Goal: Task Accomplishment & Management: Complete application form

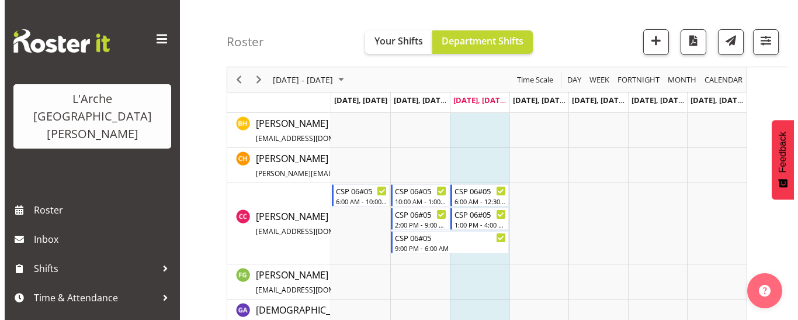
scroll to position [448, 0]
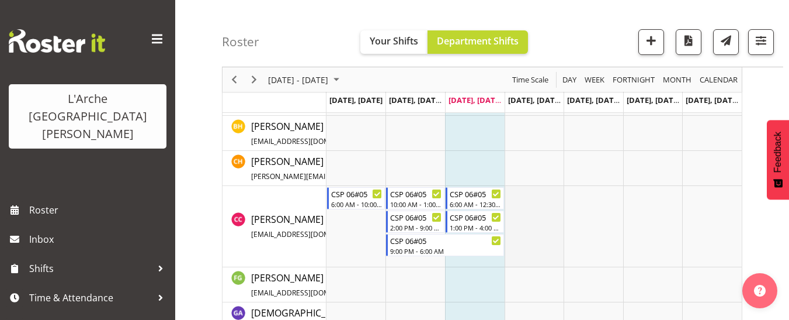
click at [519, 196] on td "Timeline Week of September 3, 2025" at bounding box center [535, 226] width 60 height 81
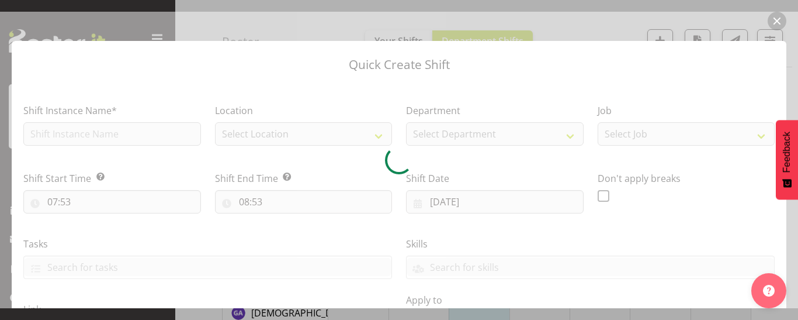
checkbox input "true"
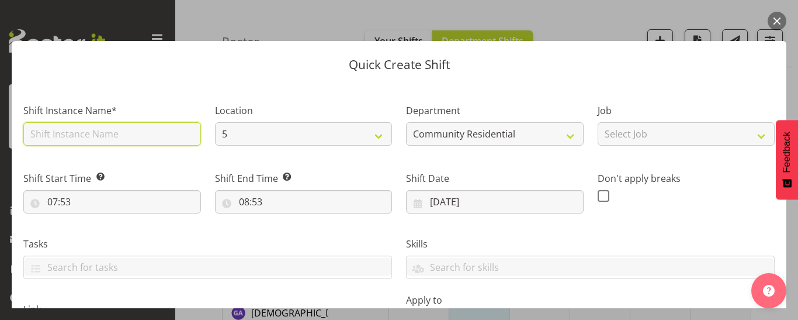
click at [74, 136] on input "text" at bounding box center [112, 133] width 178 height 23
type input "CSP 06#05"
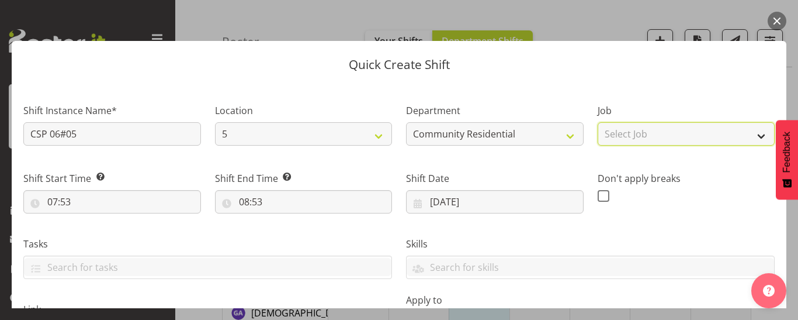
click at [615, 133] on select "Select Job Accounts Admin Art Coordinator Community Leader Community Support Pe…" at bounding box center [687, 133] width 178 height 23
select select "2"
click at [598, 122] on select "Select Job Accounts Admin Art Coordinator Community Leader Community Support Pe…" at bounding box center [687, 133] width 178 height 23
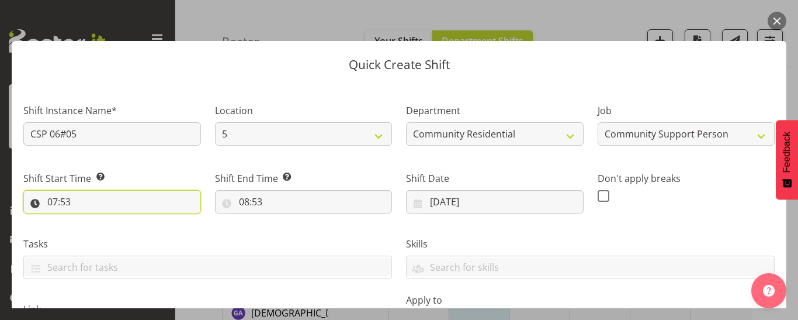
click at [73, 203] on input "07:53" at bounding box center [112, 201] width 178 height 23
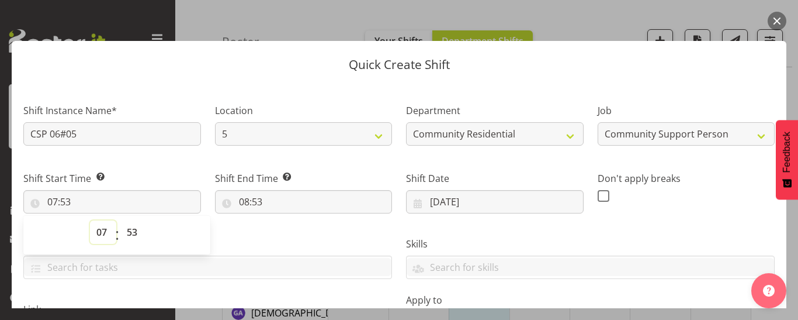
click at [103, 231] on select "00 01 02 03 04 05 06 07 08 09 10 11 12 13 14 15 16 17 18 19 20 21 22 23" at bounding box center [103, 231] width 26 height 23
select select "10"
click at [90, 220] on select "00 01 02 03 04 05 06 07 08 09 10 11 12 13 14 15 16 17 18 19 20 21 22 23" at bounding box center [103, 231] width 26 height 23
type input "10:53"
click at [133, 227] on select "00 01 02 03 04 05 06 07 08 09 10 11 12 13 14 15 16 17 18 19 20 21 22 23 24 25 2…" at bounding box center [133, 231] width 26 height 23
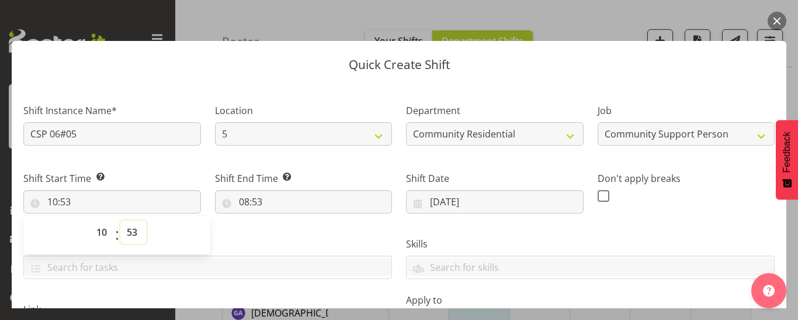
select select "0"
click at [120, 220] on select "00 01 02 03 04 05 06 07 08 09 10 11 12 13 14 15 16 17 18 19 20 21 22 23 24 25 2…" at bounding box center [133, 231] width 26 height 23
type input "10:00"
click at [258, 201] on input "08:53" at bounding box center [304, 201] width 178 height 23
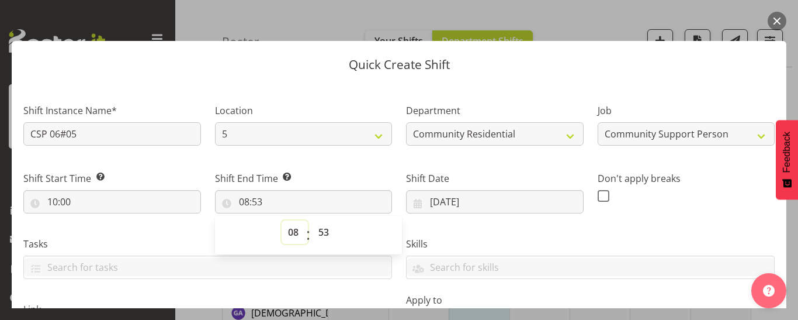
click at [291, 234] on select "00 01 02 03 04 05 06 07 08 09 10 11 12 13 14 15 16 17 18 19 20 21 22 23" at bounding box center [295, 231] width 26 height 23
select select "13"
click at [282, 220] on select "00 01 02 03 04 05 06 07 08 09 10 11 12 13 14 15 16 17 18 19 20 21 22 23" at bounding box center [295, 231] width 26 height 23
type input "13:53"
click at [320, 236] on select "00 01 02 03 04 05 06 07 08 09 10 11 12 13 14 15 16 17 18 19 20 21 22 23 24 25 2…" at bounding box center [325, 231] width 26 height 23
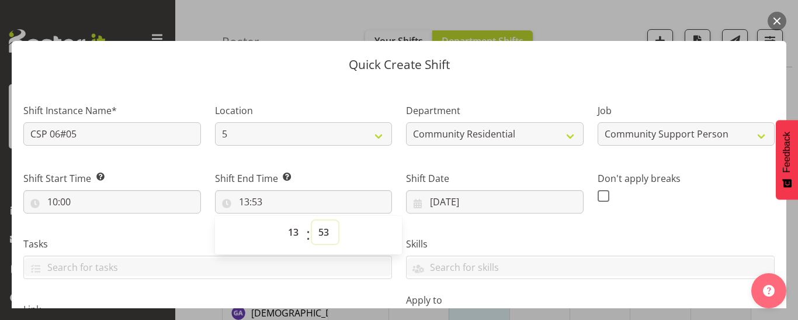
select select "0"
click at [312, 220] on select "00 01 02 03 04 05 06 07 08 09 10 11 12 13 14 15 16 17 18 19 20 21 22 23 24 25 2…" at bounding box center [325, 231] width 26 height 23
type input "13:00"
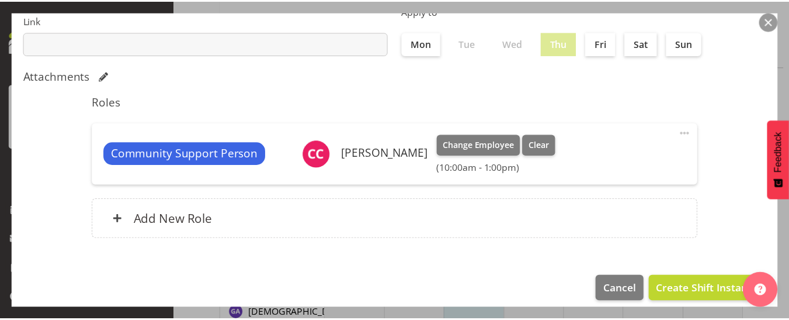
scroll to position [292, 0]
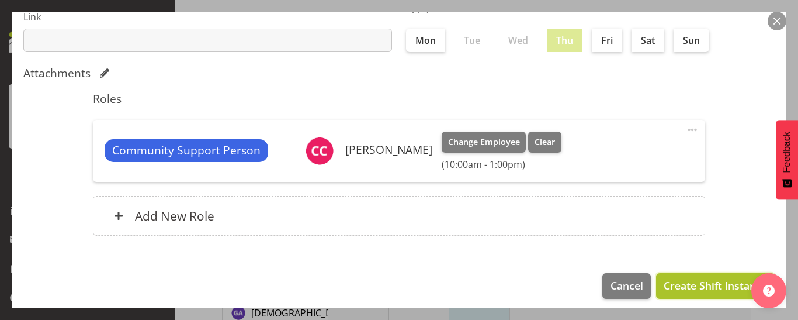
click at [671, 295] on button "Create Shift Instance" at bounding box center [715, 286] width 119 height 26
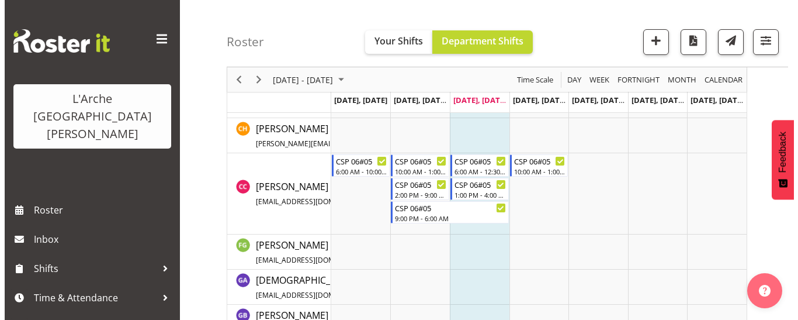
scroll to position [469, 0]
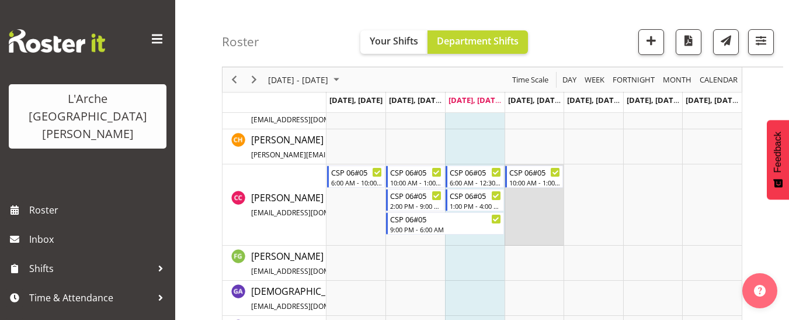
click at [521, 195] on td "Timeline Week of September 3, 2025" at bounding box center [535, 204] width 60 height 81
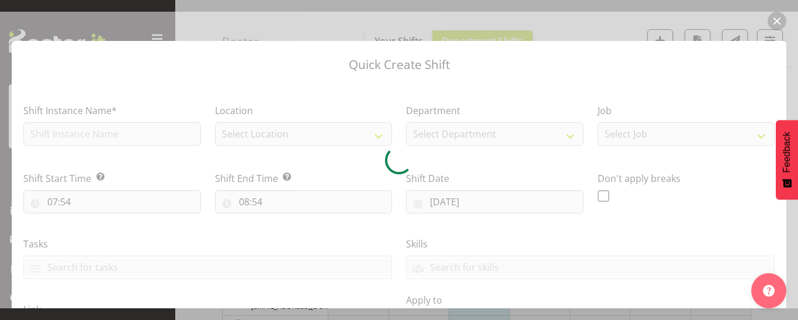
checkbox input "true"
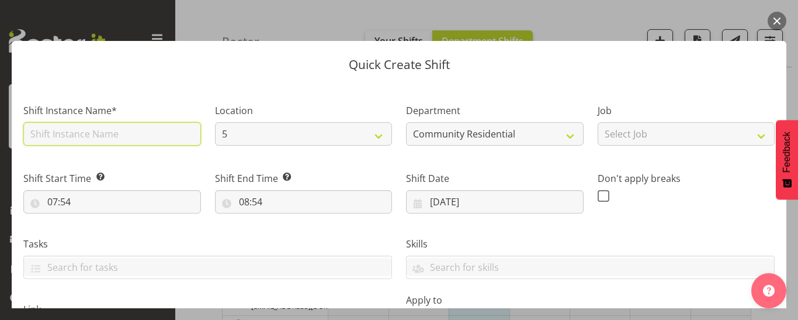
click at [80, 135] on input "text" at bounding box center [112, 133] width 178 height 23
type input "CSP 06#05"
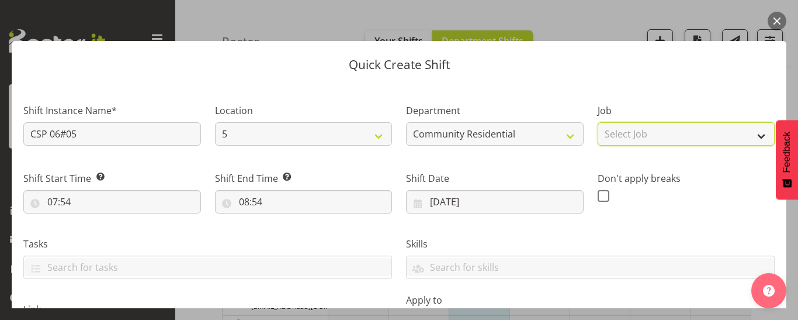
click at [606, 133] on select "Select Job Accounts Admin Art Coordinator Community Leader Community Support Pe…" at bounding box center [687, 133] width 178 height 23
select select "2"
click at [598, 122] on select "Select Job Accounts Admin Art Coordinator Community Leader Community Support Pe…" at bounding box center [687, 133] width 178 height 23
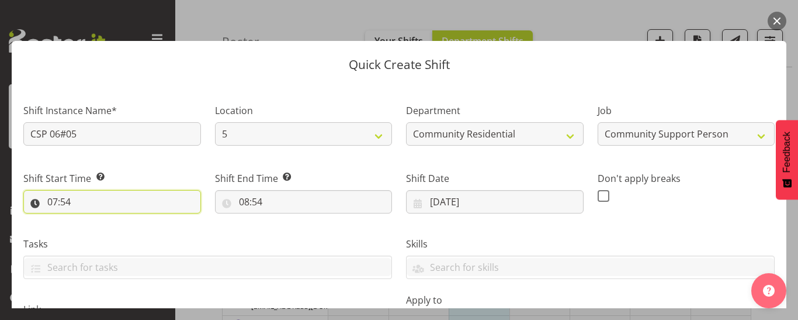
drag, startPoint x: 67, startPoint y: 200, endPoint x: 66, endPoint y: 193, distance: 7.1
click at [66, 199] on input "07:54" at bounding box center [112, 201] width 178 height 23
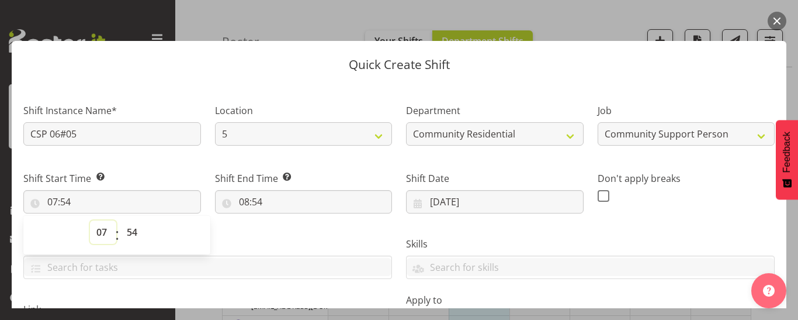
click at [99, 233] on select "00 01 02 03 04 05 06 07 08 09 10 11 12 13 14 15 16 17 18 19 20 21 22 23" at bounding box center [103, 231] width 26 height 23
select select "13"
click at [90, 220] on select "00 01 02 03 04 05 06 07 08 09 10 11 12 13 14 15 16 17 18 19 20 21 22 23" at bounding box center [103, 231] width 26 height 23
type input "13:54"
click at [133, 227] on select "00 01 02 03 04 05 06 07 08 09 10 11 12 13 14 15 16 17 18 19 20 21 22 23 24 25 2…" at bounding box center [133, 231] width 26 height 23
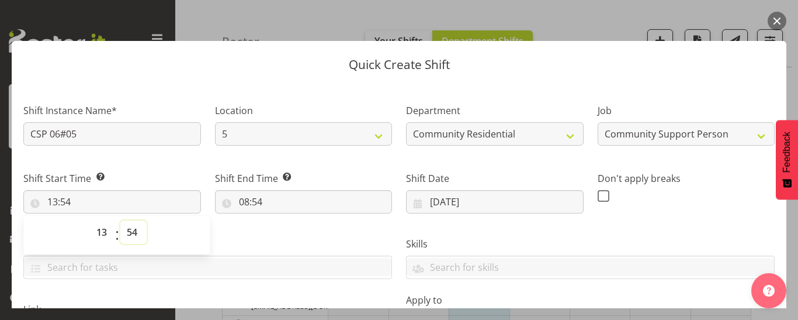
select select "30"
click at [120, 220] on select "00 01 02 03 04 05 06 07 08 09 10 11 12 13 14 15 16 17 18 19 20 21 22 23 24 25 2…" at bounding box center [133, 231] width 26 height 23
type input "13:30"
drag, startPoint x: 242, startPoint y: 202, endPoint x: 242, endPoint y: 192, distance: 9.3
click at [242, 200] on input "08:54" at bounding box center [304, 201] width 178 height 23
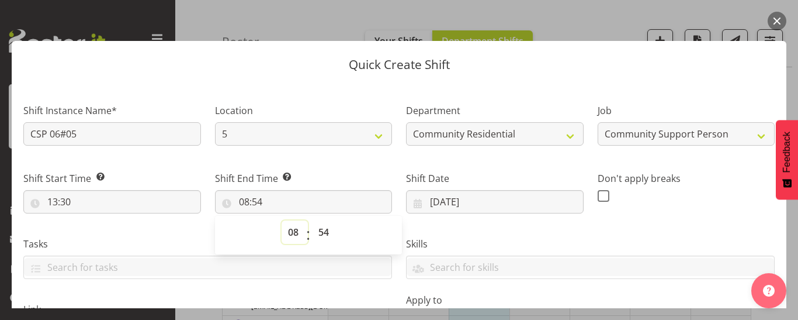
click at [288, 232] on select "00 01 02 03 04 05 06 07 08 09 10 11 12 13 14 15 16 17 18 19 20 21 22 23" at bounding box center [295, 231] width 26 height 23
select select "16"
click at [282, 220] on select "00 01 02 03 04 05 06 07 08 09 10 11 12 13 14 15 16 17 18 19 20 21 22 23" at bounding box center [295, 231] width 26 height 23
type input "16:54"
click at [324, 235] on select "00 01 02 03 04 05 06 07 08 09 10 11 12 13 14 15 16 17 18 19 20 21 22 23 24 25 2…" at bounding box center [325, 231] width 26 height 23
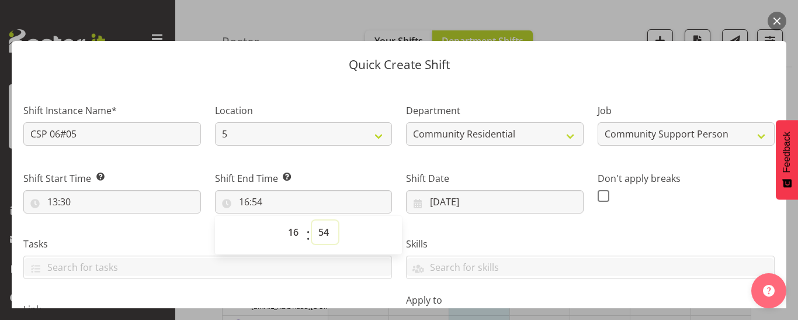
select select "0"
click at [312, 220] on select "00 01 02 03 04 05 06 07 08 09 10 11 12 13 14 15 16 17 18 19 20 21 22 23 24 25 2…" at bounding box center [325, 231] width 26 height 23
type input "16:00"
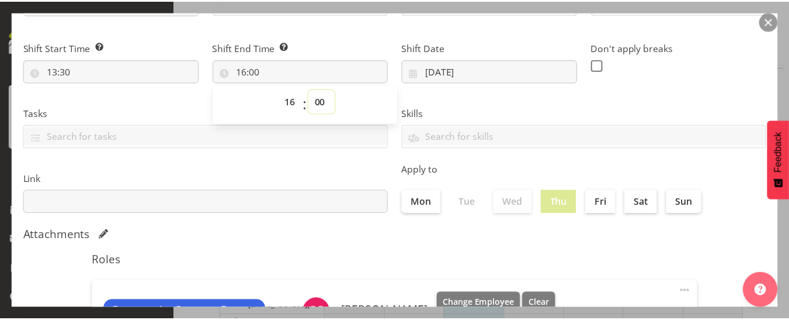
scroll to position [300, 0]
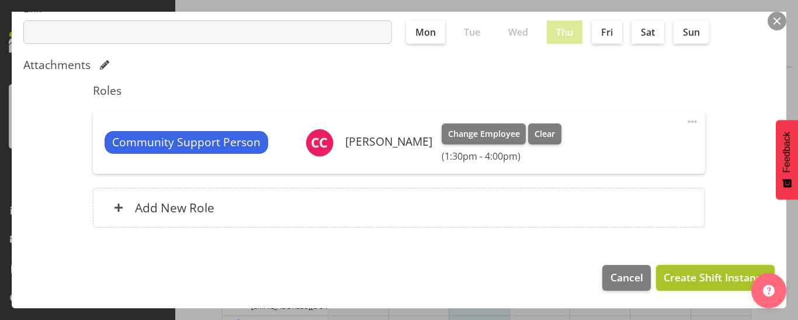
click at [675, 278] on span "Create Shift Instance" at bounding box center [715, 276] width 103 height 15
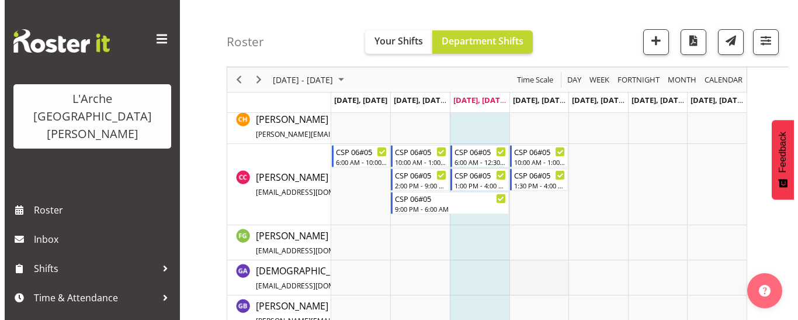
scroll to position [526, 0]
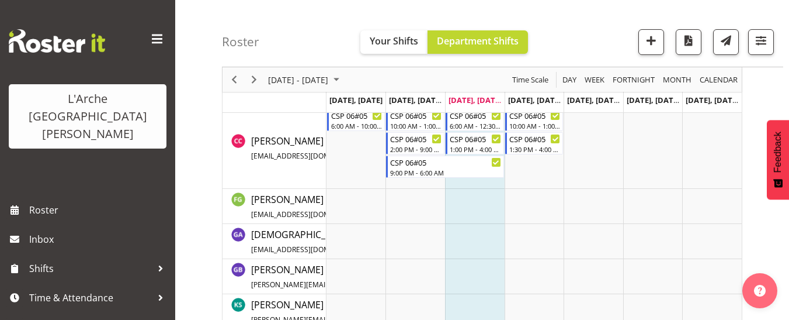
click at [689, 110] on td "[DATE], [DATE]" at bounding box center [713, 102] width 60 height 21
click at [694, 123] on td "Timeline Week of September 3, 2025" at bounding box center [713, 148] width 60 height 81
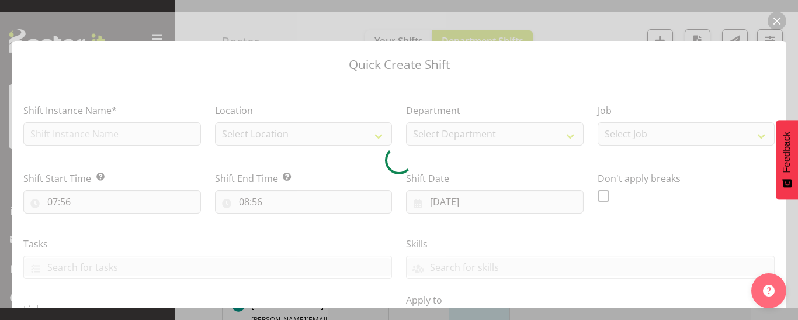
type input "[DATE]"
checkbox input "true"
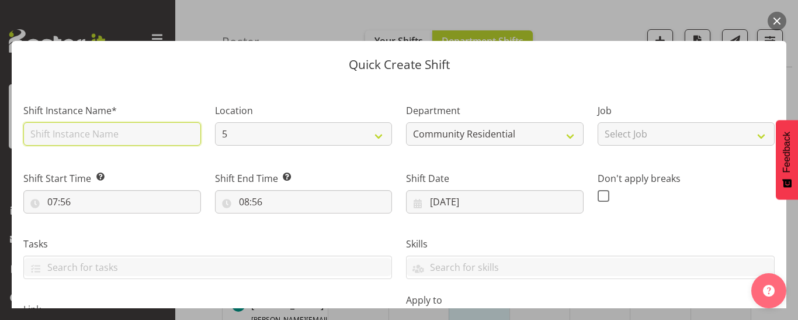
click at [63, 138] on input "text" at bounding box center [112, 133] width 178 height 23
type input "CSP 06#05"
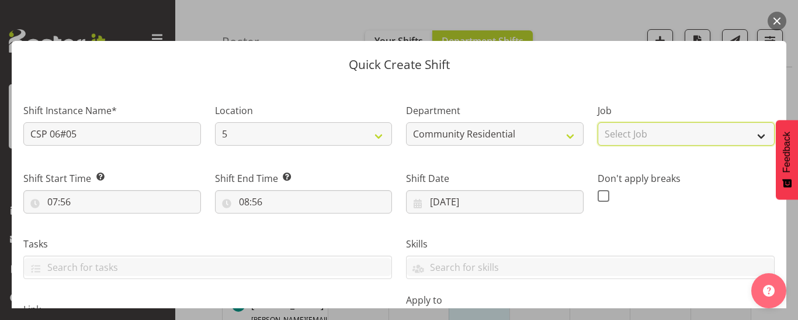
click at [664, 133] on select "Select Job Accounts Admin Art Coordinator Community Leader Community Support Pe…" at bounding box center [687, 133] width 178 height 23
select select "2"
click at [598, 122] on select "Select Job Accounts Admin Art Coordinator Community Leader Community Support Pe…" at bounding box center [687, 133] width 178 height 23
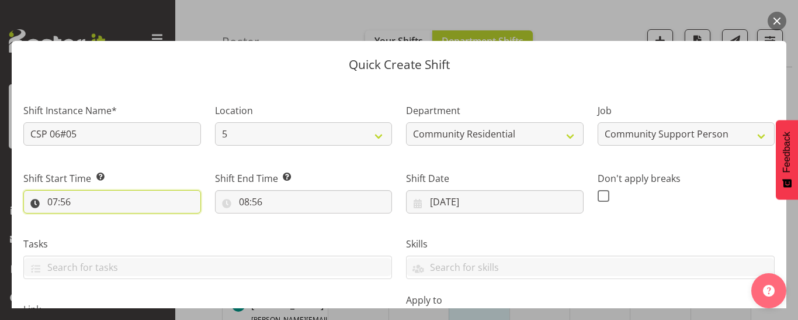
click at [63, 196] on input "07:56" at bounding box center [112, 201] width 178 height 23
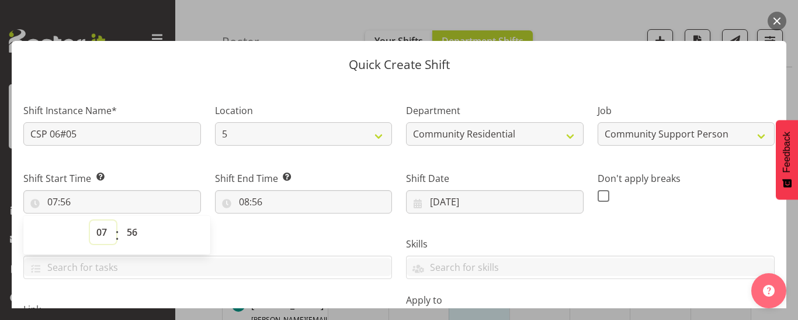
click at [102, 233] on select "00 01 02 03 04 05 06 07 08 09 10 11 12 13 14 15 16 17 18 19 20 21 22 23" at bounding box center [103, 231] width 26 height 23
select select "9"
click at [90, 220] on select "00 01 02 03 04 05 06 07 08 09 10 11 12 13 14 15 16 17 18 19 20 21 22 23" at bounding box center [103, 231] width 26 height 23
type input "09:56"
click at [105, 229] on select "00 01 02 03 04 05 06 07 08 09 10 11 12 13 14 15 16 17 18 19 20 21 22 23" at bounding box center [103, 231] width 26 height 23
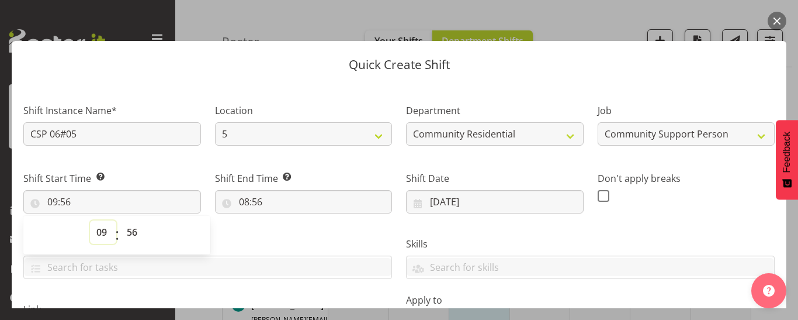
select select "8"
click at [90, 220] on select "00 01 02 03 04 05 06 07 08 09 10 11 12 13 14 15 16 17 18 19 20 21 22 23" at bounding box center [103, 231] width 26 height 23
type input "08:56"
click at [132, 232] on select "00 01 02 03 04 05 06 07 08 09 10 11 12 13 14 15 16 17 18 19 20 21 22 23 24 25 2…" at bounding box center [133, 231] width 26 height 23
select select "30"
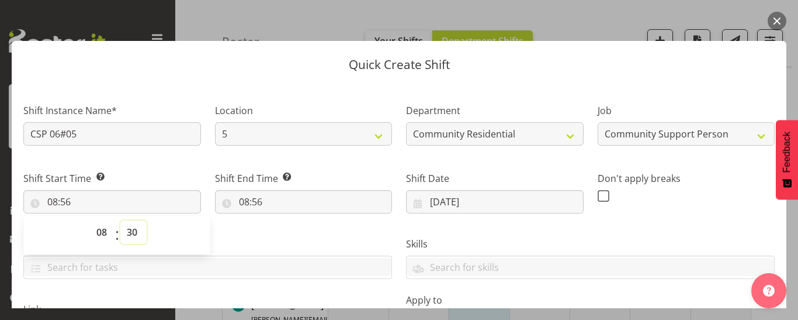
click at [120, 220] on select "00 01 02 03 04 05 06 07 08 09 10 11 12 13 14 15 16 17 18 19 20 21 22 23 24 25 2…" at bounding box center [133, 231] width 26 height 23
type input "08:30"
click at [250, 200] on input "08:56" at bounding box center [304, 201] width 178 height 23
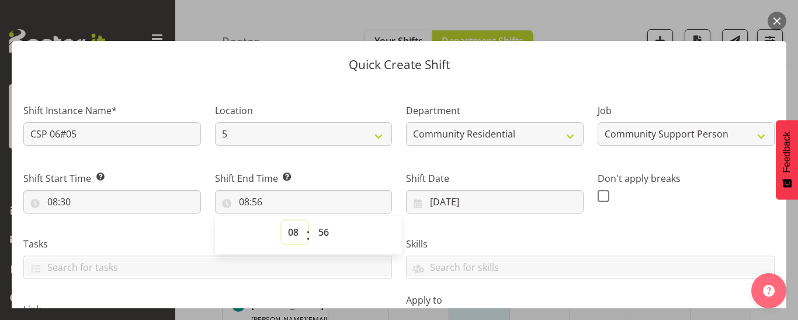
click at [291, 231] on select "00 01 02 03 04 05 06 07 08 09 10 11 12 13 14 15 16 17 18 19 20 21 22 23" at bounding box center [295, 231] width 26 height 23
select select "13"
click at [282, 220] on select "00 01 02 03 04 05 06 07 08 09 10 11 12 13 14 15 16 17 18 19 20 21 22 23" at bounding box center [295, 231] width 26 height 23
type input "13:56"
click at [321, 236] on select "00 01 02 03 04 05 06 07 08 09 10 11 12 13 14 15 16 17 18 19 20 21 22 23 24 25 2…" at bounding box center [325, 231] width 26 height 23
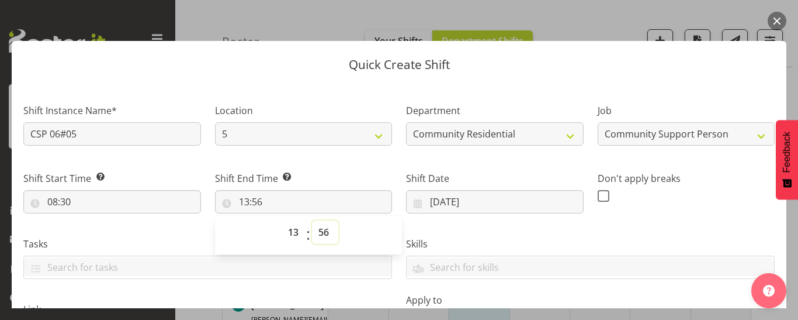
select select "0"
click at [312, 220] on select "00 01 02 03 04 05 06 07 08 09 10 11 12 13 14 15 16 17 18 19 20 21 22 23 24 25 2…" at bounding box center [325, 231] width 26 height 23
type input "13:00"
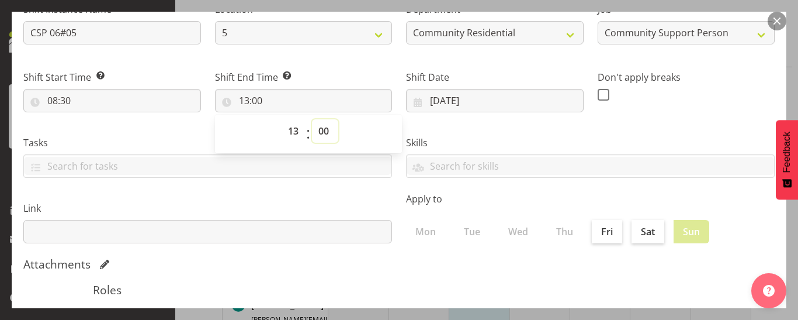
scroll to position [300, 0]
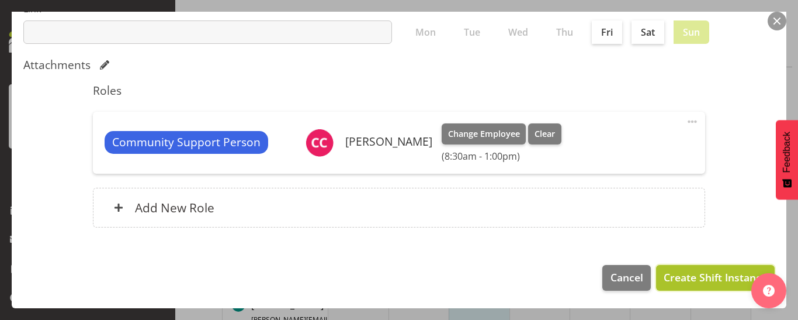
click at [685, 276] on span "Create Shift Instance" at bounding box center [715, 276] width 103 height 15
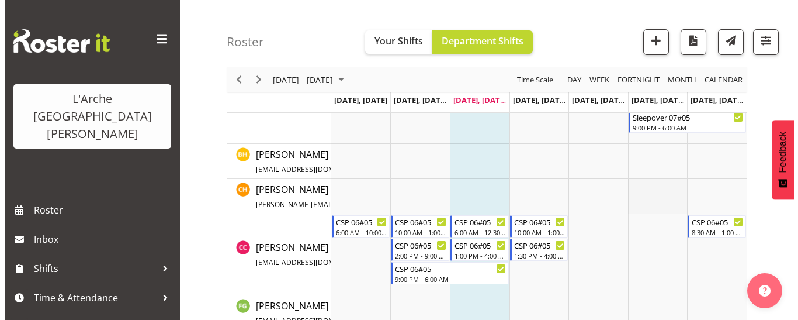
scroll to position [484, 0]
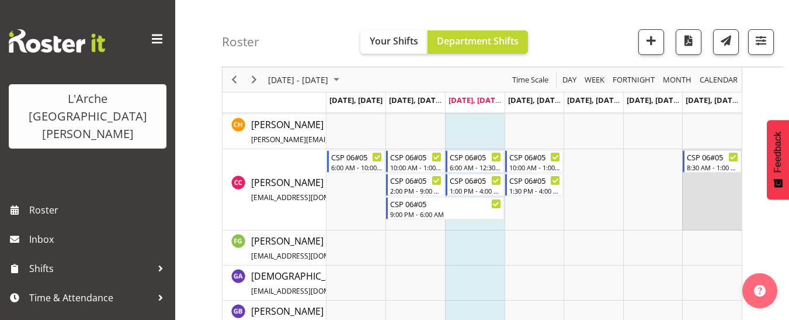
click at [699, 179] on td "Timeline Week of September 3, 2025" at bounding box center [713, 189] width 60 height 81
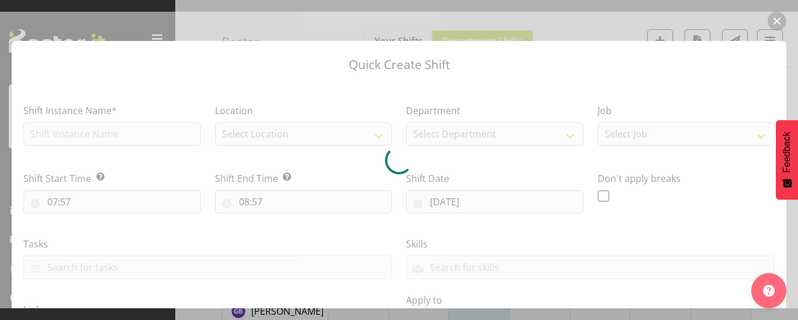
type input "[DATE]"
checkbox input "true"
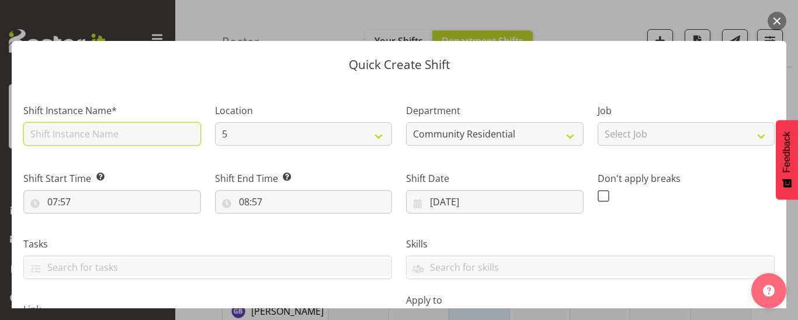
click at [59, 129] on input "text" at bounding box center [112, 133] width 178 height 23
type input "CSP 06#05"
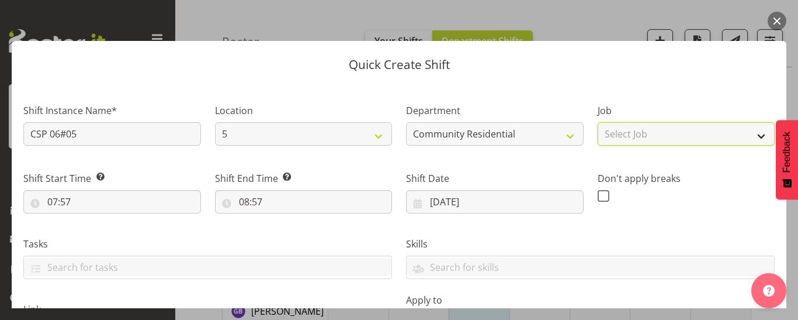
click at [618, 141] on select "Select Job Accounts Admin Art Coordinator Community Leader Community Support Pe…" at bounding box center [687, 133] width 178 height 23
select select "2"
click at [598, 122] on select "Select Job Accounts Admin Art Coordinator Community Leader Community Support Pe…" at bounding box center [687, 133] width 178 height 23
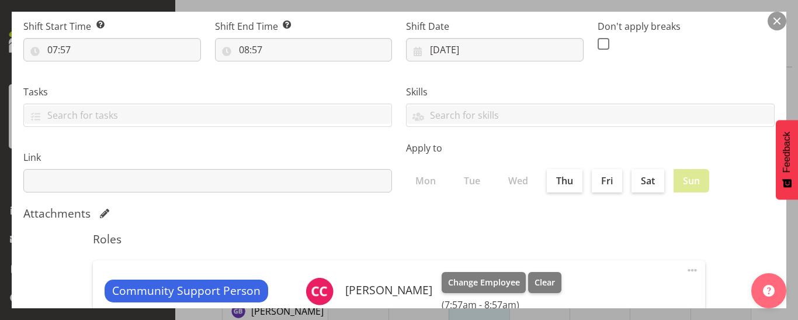
scroll to position [117, 0]
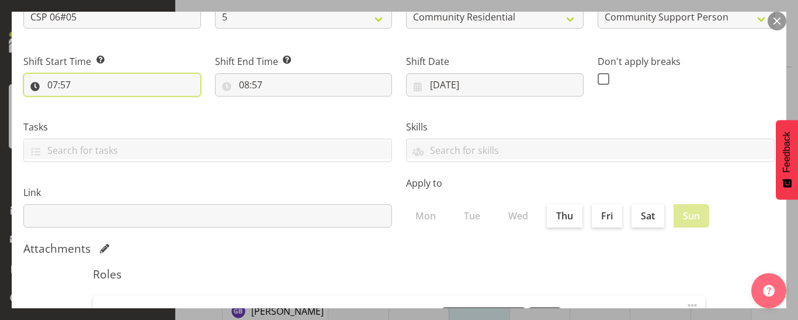
click at [64, 86] on input "07:57" at bounding box center [112, 84] width 178 height 23
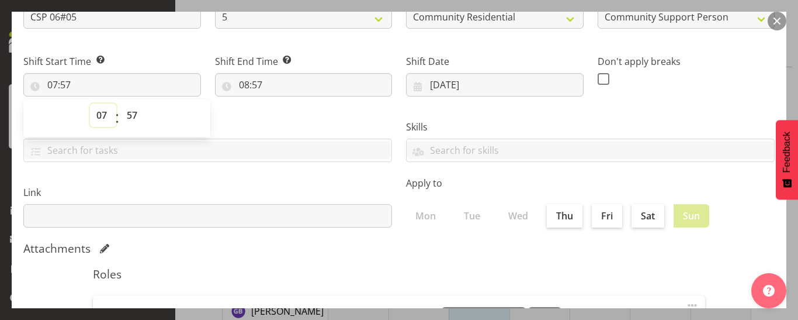
click at [101, 115] on select "00 01 02 03 04 05 06 07 08 09 10 11 12 13 14 15 16 17 18 19 20 21 22 23" at bounding box center [103, 114] width 26 height 23
select select "14"
click at [90, 103] on select "00 01 02 03 04 05 06 07 08 09 10 11 12 13 14 15 16 17 18 19 20 21 22 23" at bounding box center [103, 114] width 26 height 23
type input "14:57"
click at [130, 118] on select "00 01 02 03 04 05 06 07 08 09 10 11 12 13 14 15 16 17 18 19 20 21 22 23 24 25 2…" at bounding box center [133, 114] width 26 height 23
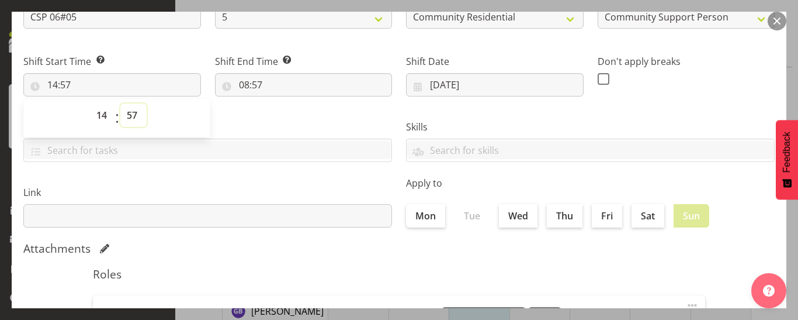
select select "0"
click at [120, 103] on select "00 01 02 03 04 05 06 07 08 09 10 11 12 13 14 15 16 17 18 19 20 21 22 23 24 25 2…" at bounding box center [133, 114] width 26 height 23
type input "14:00"
click at [243, 89] on input "08:57" at bounding box center [304, 84] width 178 height 23
click at [287, 115] on select "00 01 02 03 04 05 06 07 08 09 10 11 12 13 14 15 16 17 18 19 20 21 22 23" at bounding box center [295, 114] width 26 height 23
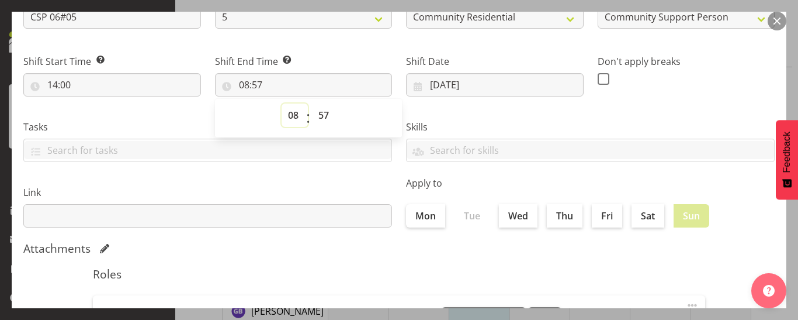
select select "21"
click at [282, 103] on select "00 01 02 03 04 05 06 07 08 09 10 11 12 13 14 15 16 17 18 19 20 21 22 23" at bounding box center [295, 114] width 26 height 23
type input "21:57"
click at [321, 112] on select "00 01 02 03 04 05 06 07 08 09 10 11 12 13 14 15 16 17 18 19 20 21 22 23 24 25 2…" at bounding box center [325, 114] width 26 height 23
select select "0"
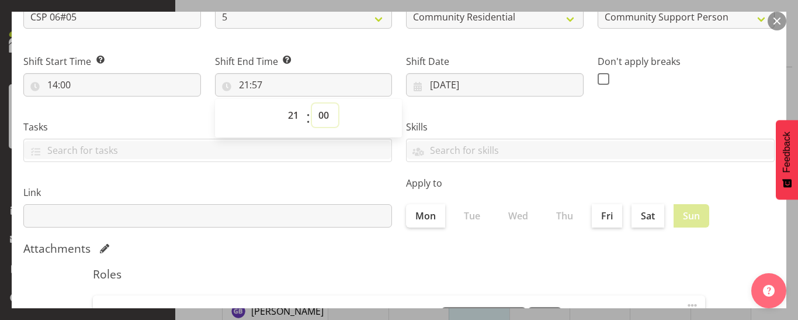
click at [312, 103] on select "00 01 02 03 04 05 06 07 08 09 10 11 12 13 14 15 16 17 18 19 20 21 22 23 24 25 2…" at bounding box center [325, 114] width 26 height 23
type input "21:00"
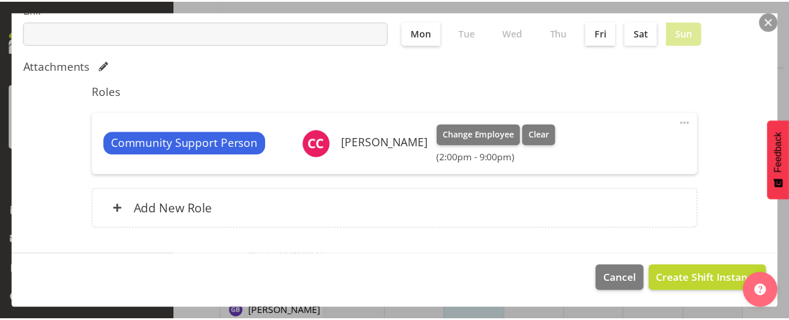
scroll to position [300, 0]
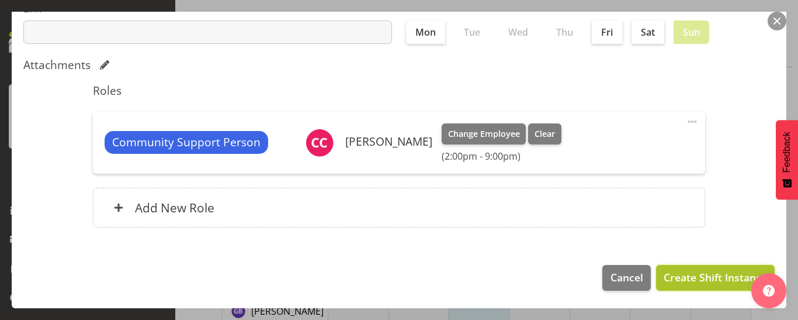
click at [674, 279] on span "Create Shift Instance" at bounding box center [715, 276] width 103 height 15
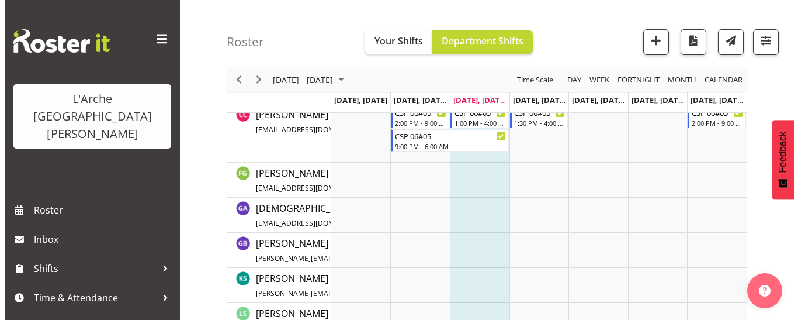
scroll to position [543, 0]
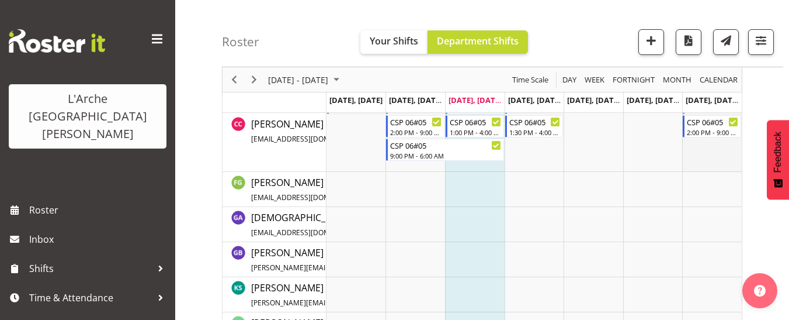
click at [698, 144] on td "Timeline Week of September 3, 2025" at bounding box center [713, 131] width 60 height 81
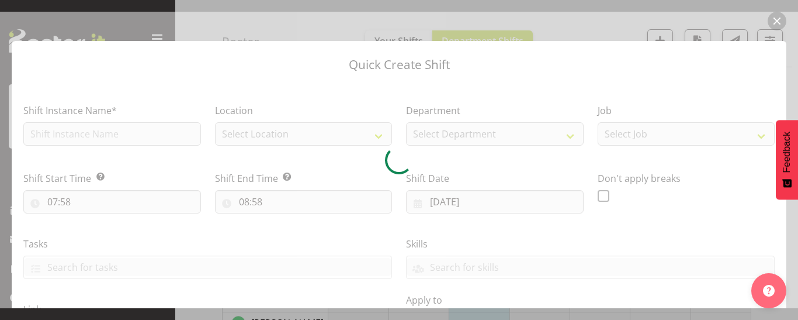
type input "[DATE]"
checkbox input "true"
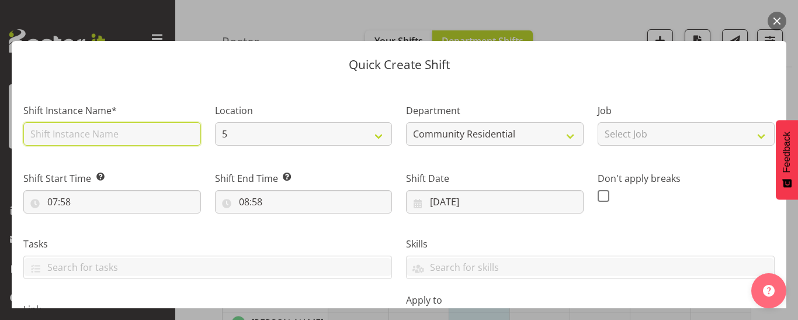
click at [88, 131] on input "text" at bounding box center [112, 133] width 178 height 23
drag, startPoint x: 90, startPoint y: 132, endPoint x: 0, endPoint y: 119, distance: 91.0
click at [0, 119] on div "Quick Create Shift Shift Instance Name* CSP 06#05 Location 5 20 73 Department C…" at bounding box center [399, 160] width 798 height 296
type input "Sleepover 06#05"
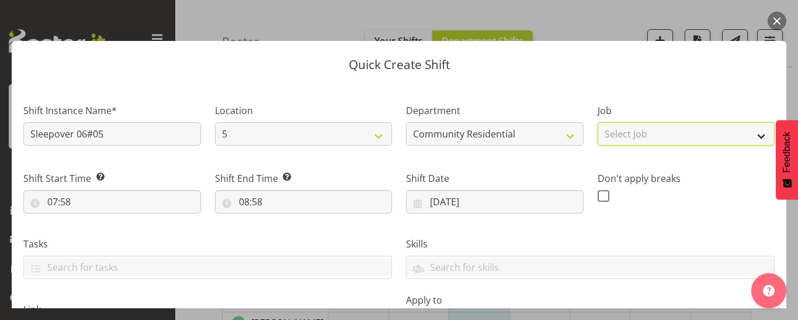
click at [602, 138] on select "Select Job Accounts Admin Art Coordinator Community Leader Community Support Pe…" at bounding box center [687, 133] width 178 height 23
select select "2"
click at [598, 122] on select "Select Job Accounts Admin Art Coordinator Community Leader Community Support Pe…" at bounding box center [687, 133] width 178 height 23
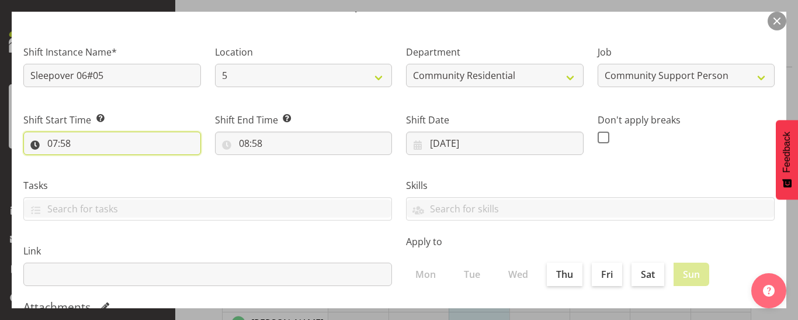
click at [61, 143] on input "07:58" at bounding box center [112, 142] width 178 height 23
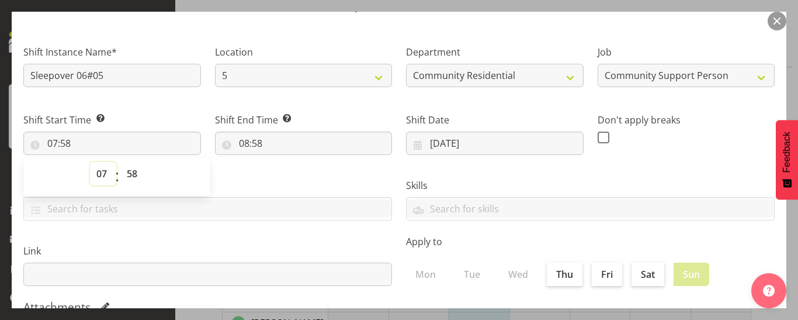
click at [94, 174] on select "00 01 02 03 04 05 06 07 08 09 10 11 12 13 14 15 16 17 18 19 20 21 22 23" at bounding box center [103, 173] width 26 height 23
select select "21"
click at [90, 162] on select "00 01 02 03 04 05 06 07 08 09 10 11 12 13 14 15 16 17 18 19 20 21 22 23" at bounding box center [103, 173] width 26 height 23
type input "21:58"
click at [130, 169] on select "00 01 02 03 04 05 06 07 08 09 10 11 12 13 14 15 16 17 18 19 20 21 22 23 24 25 2…" at bounding box center [133, 173] width 26 height 23
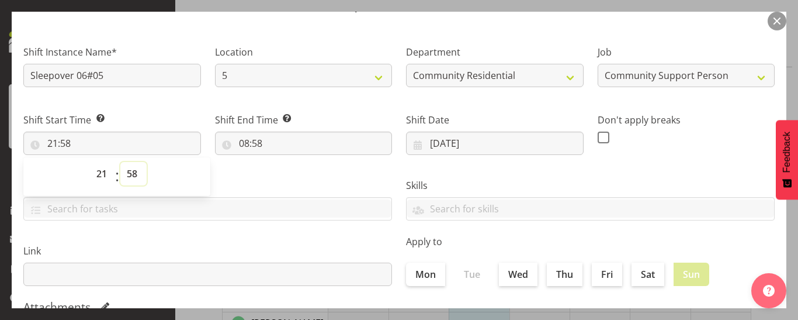
select select "0"
click at [120, 162] on select "00 01 02 03 04 05 06 07 08 09 10 11 12 13 14 15 16 17 18 19 20 21 22 23 24 25 2…" at bounding box center [133, 173] width 26 height 23
type input "21:00"
click at [248, 142] on input "08:58" at bounding box center [304, 142] width 178 height 23
click at [291, 175] on select "00 01 02 03 04 05 06 07 08 09 10 11 12 13 14 15 16 17 18 19 20 21 22 23" at bounding box center [295, 173] width 26 height 23
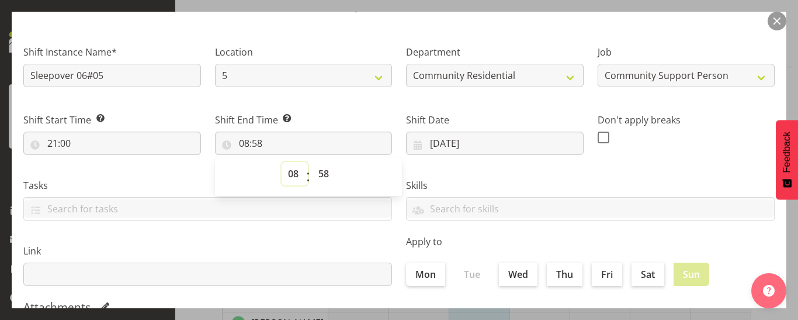
select select "6"
click at [282, 162] on select "00 01 02 03 04 05 06 07 08 09 10 11 12 13 14 15 16 17 18 19 20 21 22 23" at bounding box center [295, 173] width 26 height 23
type input "06:58"
click at [320, 171] on select "00 01 02 03 04 05 06 07 08 09 10 11 12 13 14 15 16 17 18 19 20 21 22 23 24 25 2…" at bounding box center [325, 173] width 26 height 23
select select "0"
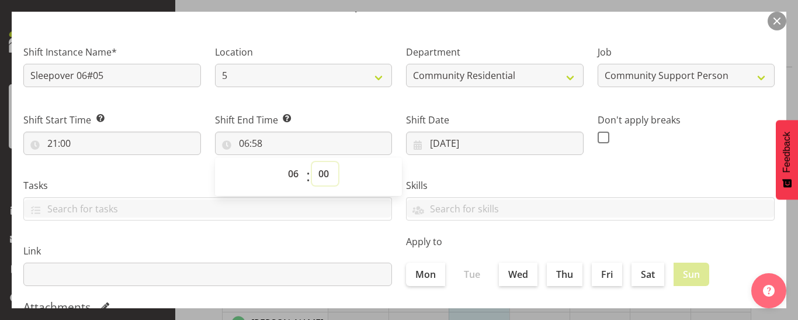
click at [312, 162] on select "00 01 02 03 04 05 06 07 08 09 10 11 12 13 14 15 16 17 18 19 20 21 22 23 24 25 2…" at bounding box center [325, 173] width 26 height 23
type input "06:00"
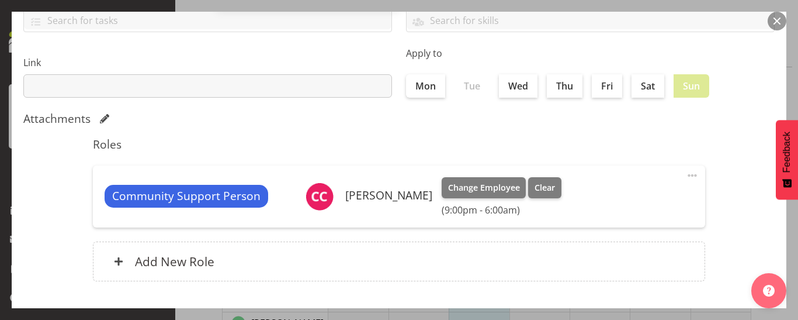
scroll to position [300, 0]
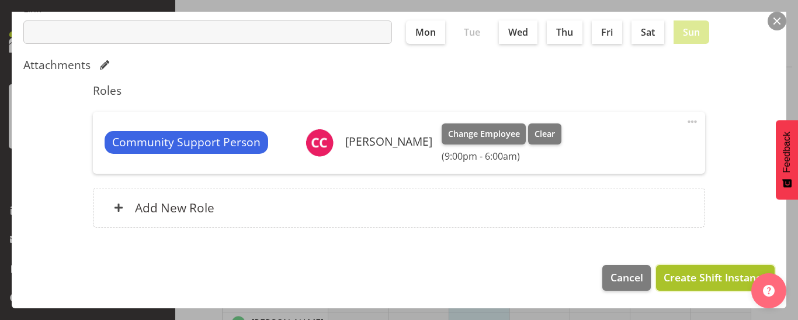
click at [688, 284] on span "Create Shift Instance" at bounding box center [715, 276] width 103 height 15
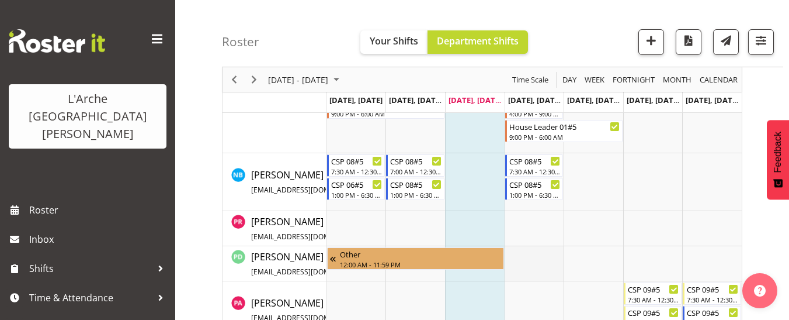
scroll to position [837, 0]
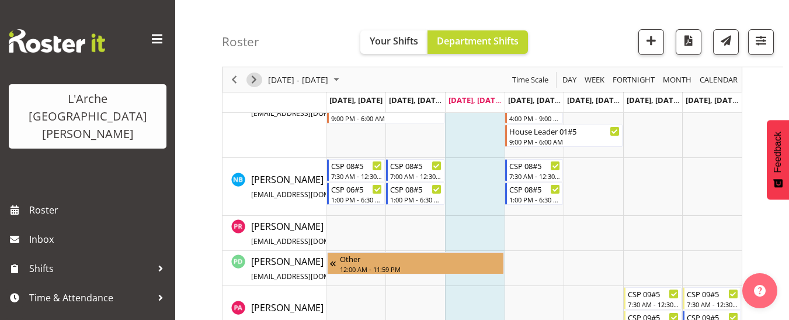
click at [254, 80] on span "Next" at bounding box center [254, 79] width 14 height 15
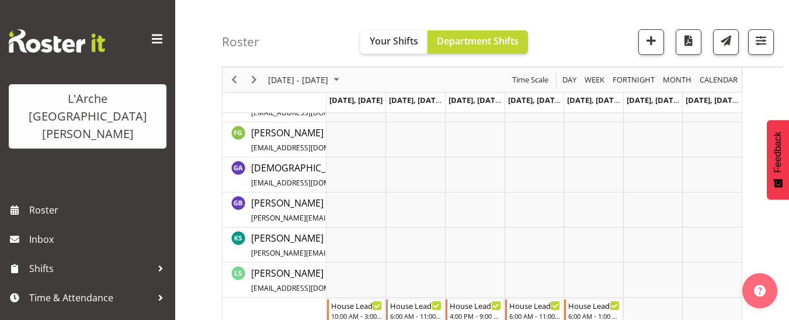
scroll to position [826, 0]
